Goal: Find specific page/section: Find specific page/section

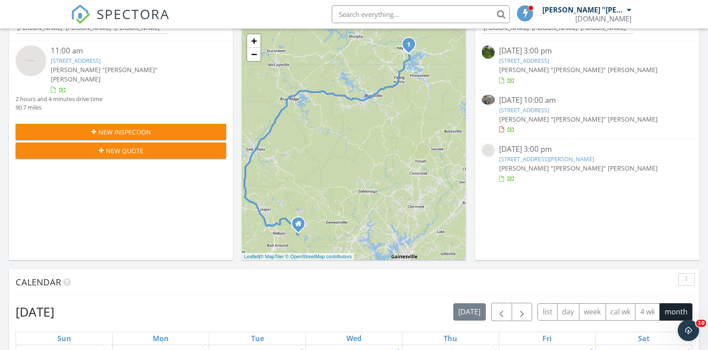
scroll to position [244, 0]
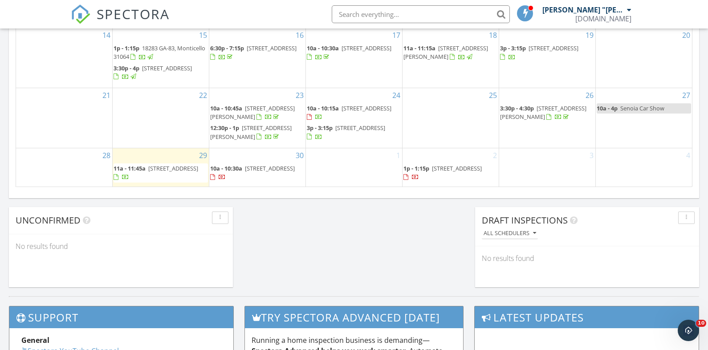
scroll to position [632, 0]
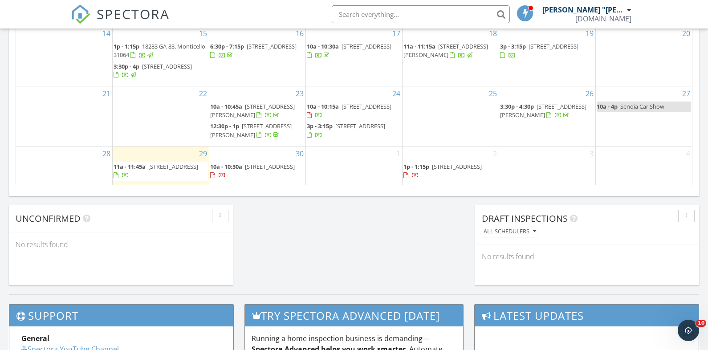
click at [175, 166] on span "[STREET_ADDRESS]" at bounding box center [173, 166] width 50 height 8
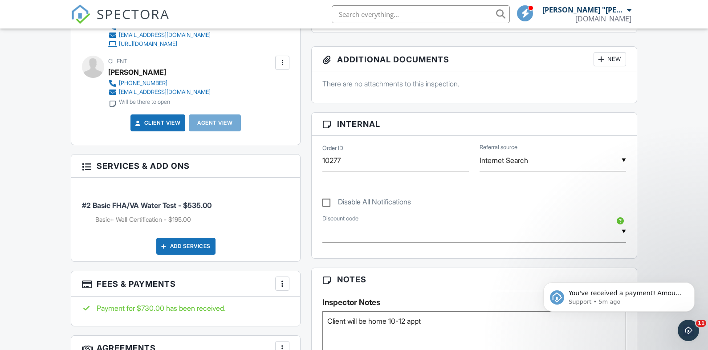
scroll to position [374, 0]
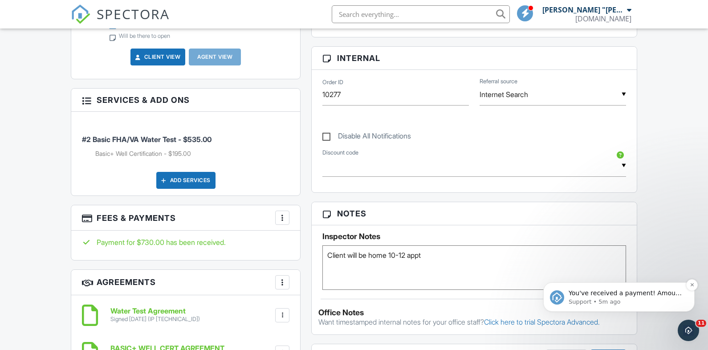
click at [616, 294] on span "You've received a payment! Amount $535.00 Fee $15.01 Net $519.99 Transaction # …" at bounding box center [625, 341] width 114 height 105
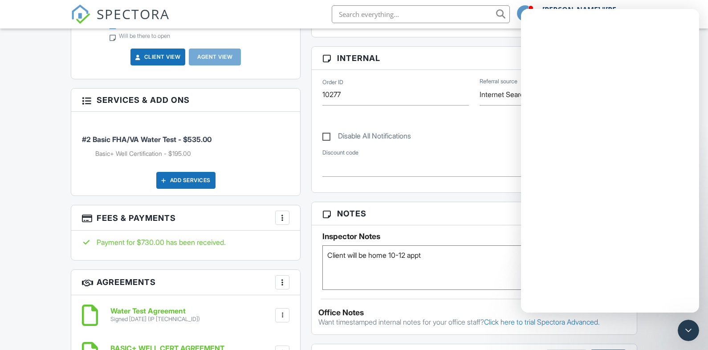
scroll to position [0, 0]
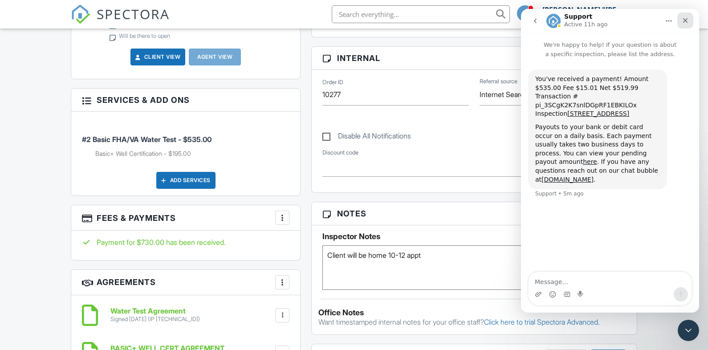
click at [685, 21] on icon "Close" at bounding box center [685, 20] width 5 height 5
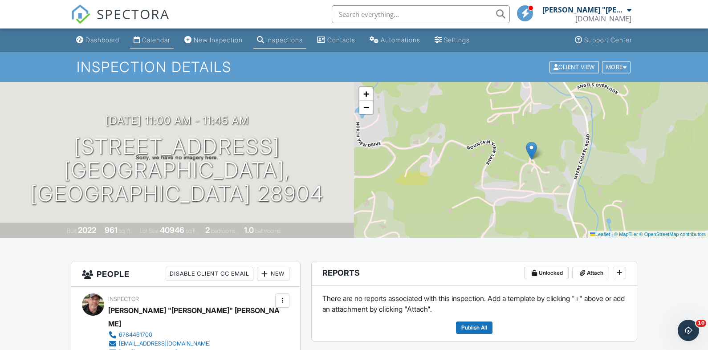
click at [154, 44] on link "Calendar" at bounding box center [152, 40] width 44 height 16
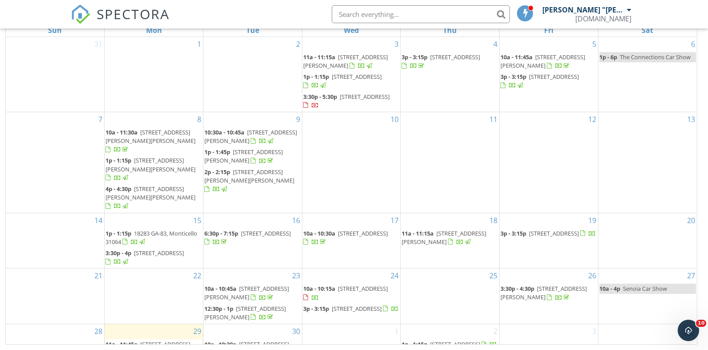
click at [372, 15] on input "text" at bounding box center [421, 14] width 178 height 18
type input "sloan"
